Goal: Navigation & Orientation: Find specific page/section

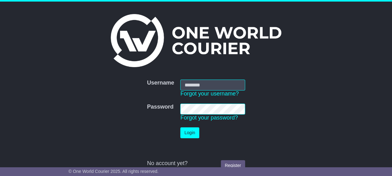
type input "**********"
click at [191, 130] on button "Login" at bounding box center [189, 132] width 19 height 11
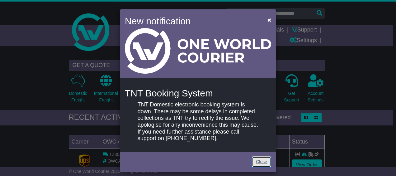
click at [261, 161] on link "Close" at bounding box center [261, 161] width 19 height 11
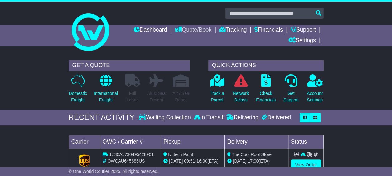
click at [191, 30] on link "Quote/Book" at bounding box center [192, 30] width 37 height 11
